Goal: Information Seeking & Learning: Learn about a topic

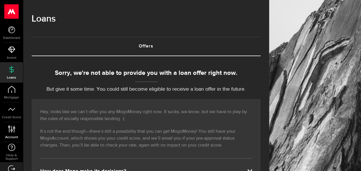
click at [10, 128] on icon at bounding box center [12, 128] width 8 height 7
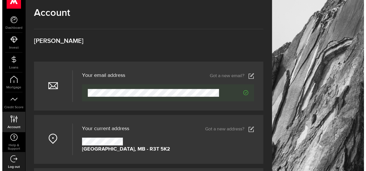
scroll to position [11, 0]
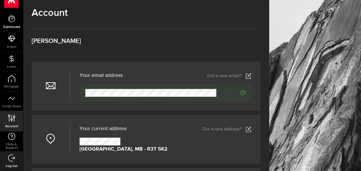
click at [10, 21] on use at bounding box center [11, 18] width 7 height 7
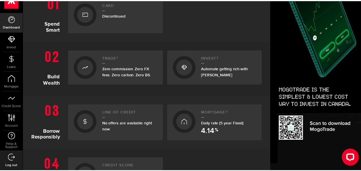
scroll to position [145, 0]
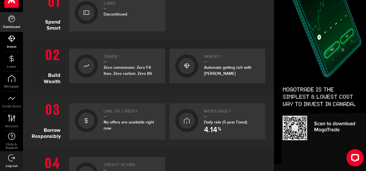
drag, startPoint x: 10, startPoint y: 47, endPoint x: 10, endPoint y: 43, distance: 4.0
click at [10, 43] on link "Invest" at bounding box center [11, 42] width 23 height 20
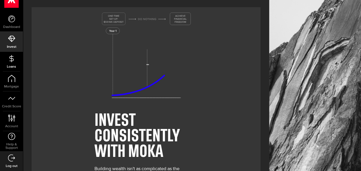
click at [14, 67] on span "Loans" at bounding box center [11, 66] width 23 height 3
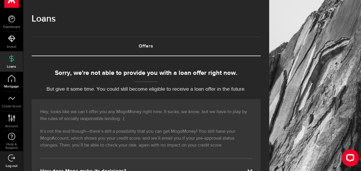
click at [12, 83] on link "Mortgage" at bounding box center [11, 82] width 23 height 20
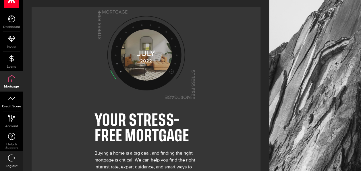
click at [12, 100] on icon at bounding box center [11, 98] width 7 height 7
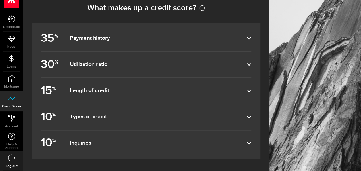
scroll to position [345, 0]
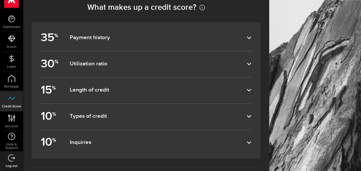
click at [258, 115] on article "35 % Payment history This makes up about 35% of your score, so pay your bills o…" at bounding box center [146, 90] width 229 height 136
click at [251, 117] on use at bounding box center [249, 116] width 4 height 2
click at [0, 0] on input "10 % Types of credit" at bounding box center [0, 0] width 0 height 0
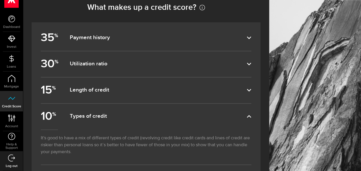
click at [251, 117] on icon at bounding box center [249, 116] width 5 height 5
click at [0, 0] on input "10 % Types of credit" at bounding box center [0, 0] width 0 height 0
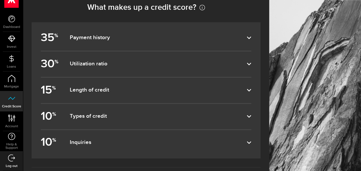
click at [251, 136] on label "10 % Inquiries" at bounding box center [146, 143] width 211 height 26
click at [0, 0] on input "10 % Inquiries" at bounding box center [0, 0] width 0 height 0
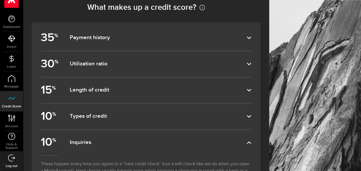
scroll to position [333, 0]
